Goal: Task Accomplishment & Management: Manage account settings

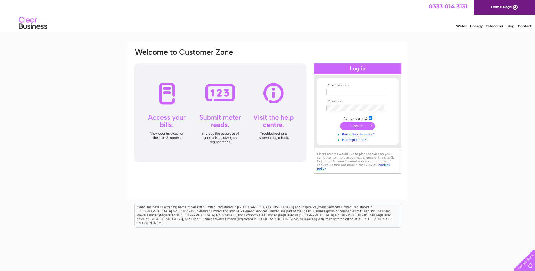
click at [366, 93] on input "text" at bounding box center [355, 92] width 58 height 6
type input "[EMAIL_ADDRESS][DOMAIN_NAME]"
click at [340, 123] on input "submit" at bounding box center [357, 127] width 35 height 8
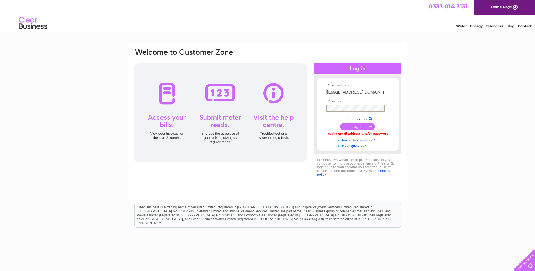
click at [340, 123] on input "submit" at bounding box center [357, 127] width 35 height 8
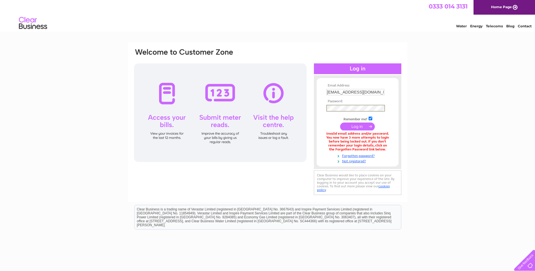
click at [340, 123] on input "submit" at bounding box center [357, 127] width 35 height 8
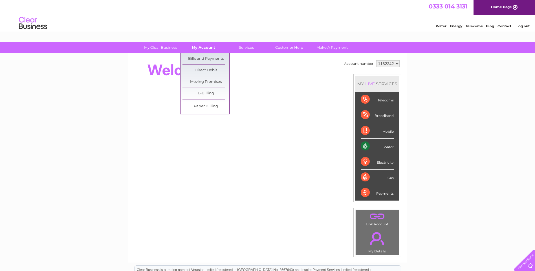
click at [207, 50] on link "My Account" at bounding box center [203, 47] width 47 height 10
click at [199, 57] on link "Bills and Payments" at bounding box center [205, 58] width 47 height 11
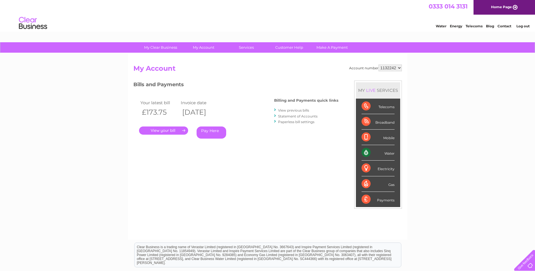
click at [160, 131] on link "." at bounding box center [163, 131] width 49 height 8
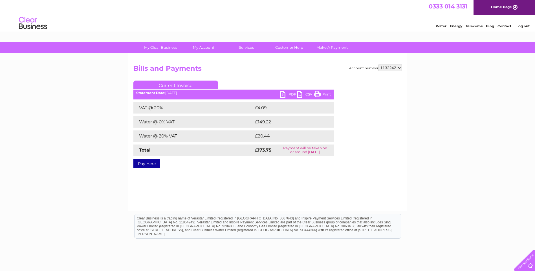
click at [290, 93] on link "PDF" at bounding box center [288, 95] width 17 height 8
